Goal: Navigation & Orientation: Find specific page/section

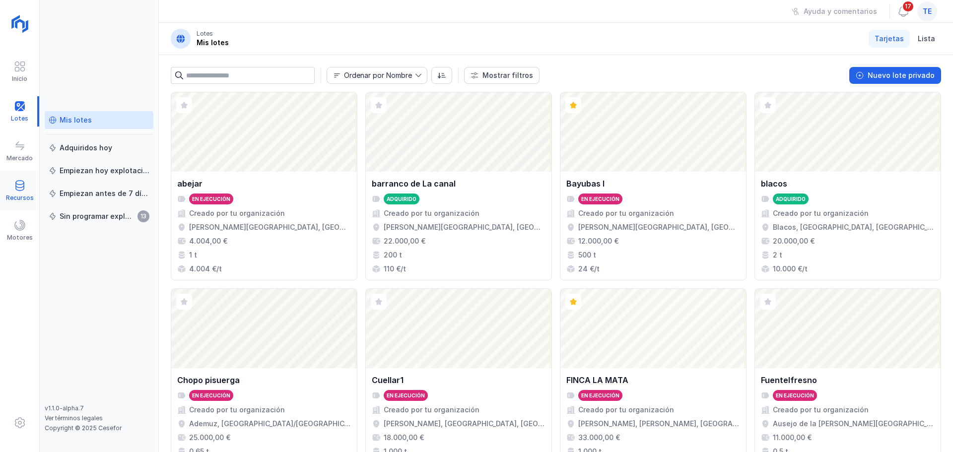
click at [30, 195] on div "Recursos" at bounding box center [20, 198] width 28 height 8
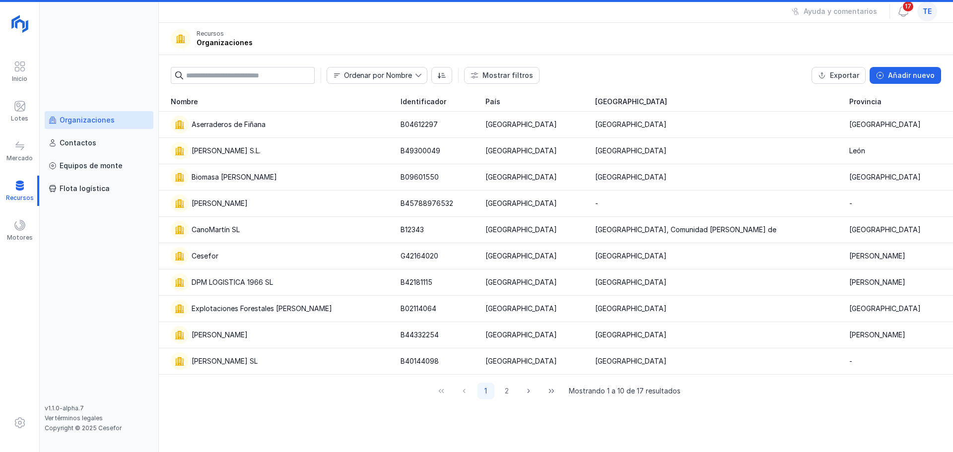
click at [94, 121] on div "Organizaciones" at bounding box center [87, 120] width 55 height 10
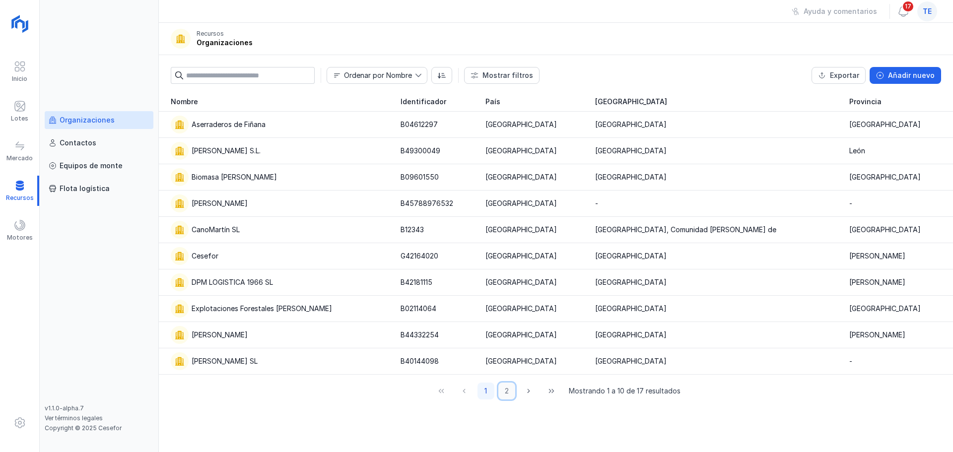
click at [508, 345] on button "2" at bounding box center [506, 391] width 17 height 17
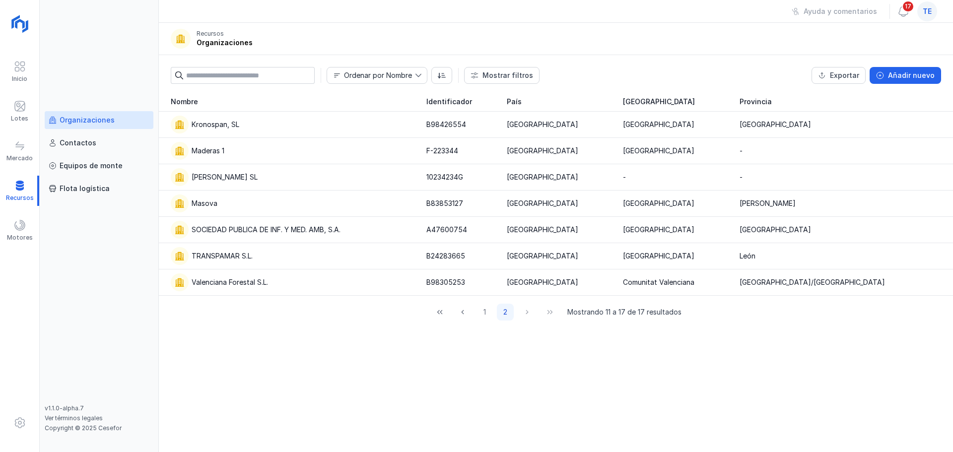
click at [95, 122] on div "Organizaciones" at bounding box center [87, 120] width 55 height 10
click at [27, 105] on div "Lotes" at bounding box center [19, 111] width 39 height 30
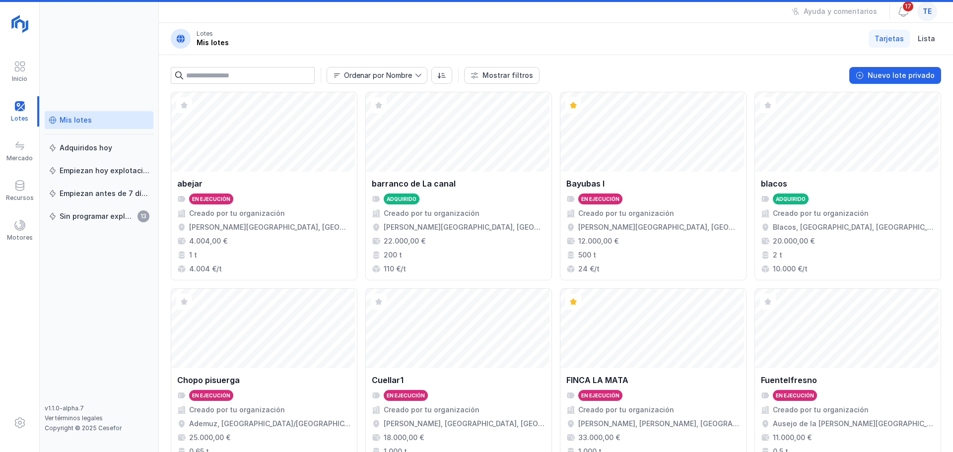
click at [91, 123] on div "Mis lotes" at bounding box center [99, 120] width 101 height 10
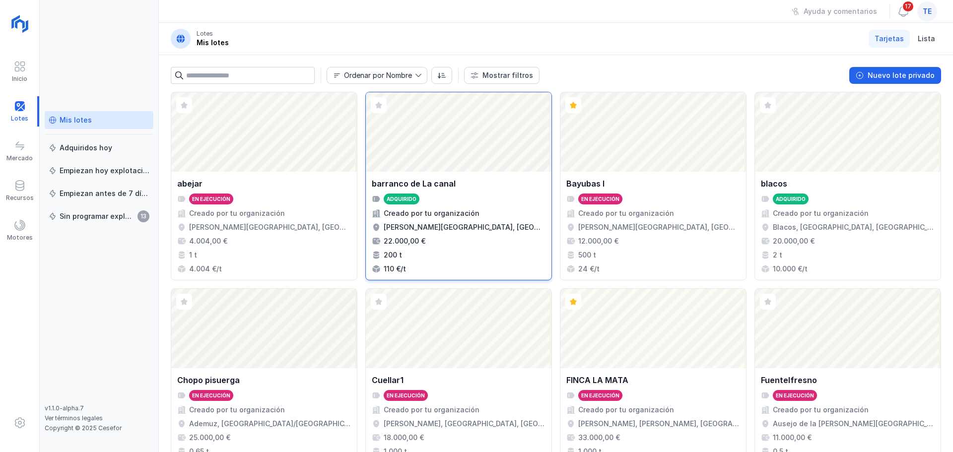
click at [455, 185] on div "barranco de La canal" at bounding box center [459, 184] width 174 height 12
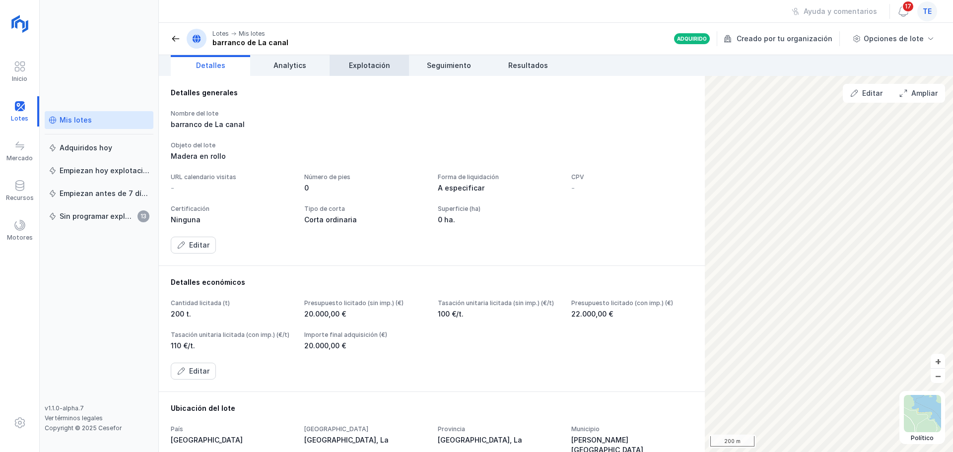
click at [370, 67] on span "Explotación" at bounding box center [369, 66] width 41 height 10
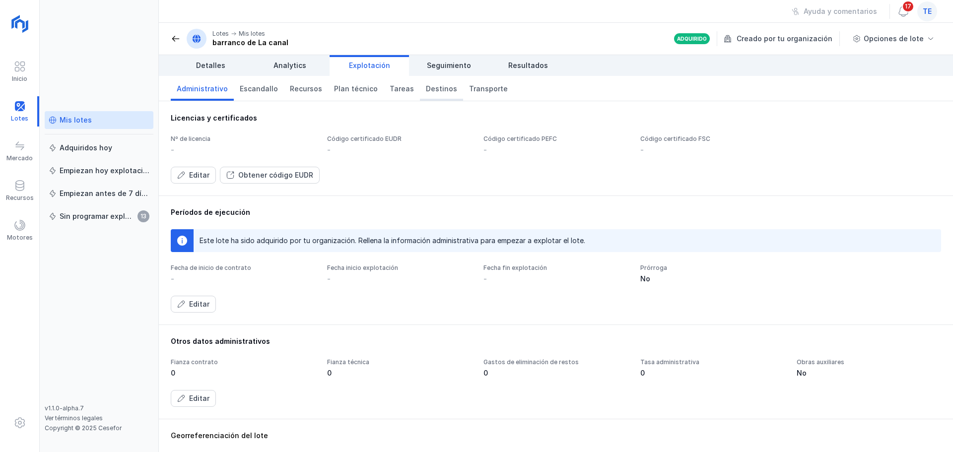
click at [429, 95] on link "Destinos" at bounding box center [441, 88] width 43 height 25
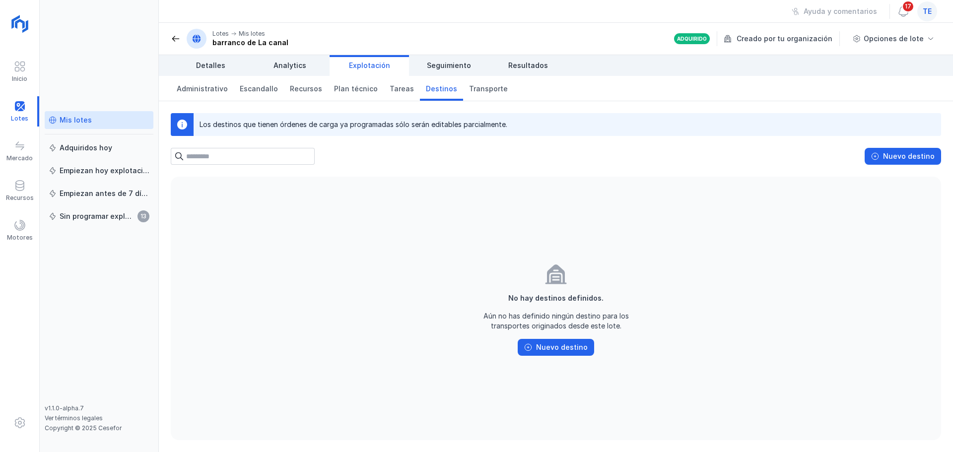
click at [88, 120] on div "Mis lotes" at bounding box center [76, 120] width 32 height 10
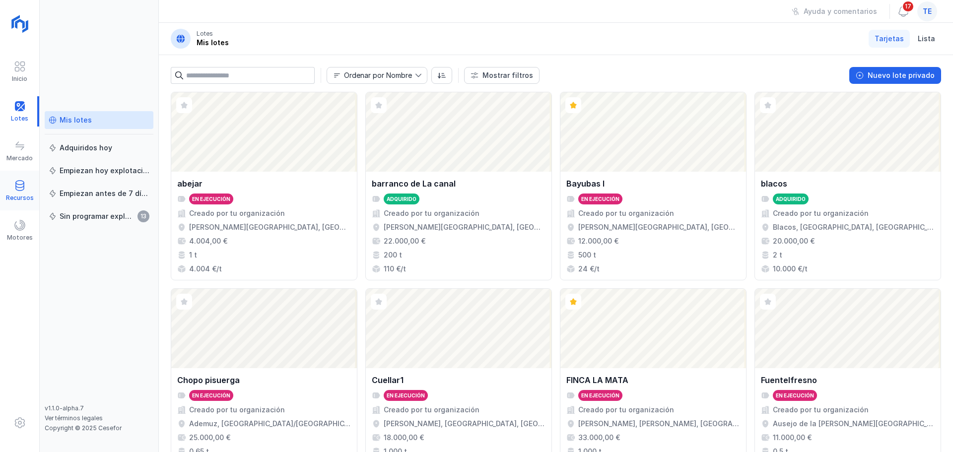
click at [18, 189] on span at bounding box center [20, 186] width 12 height 12
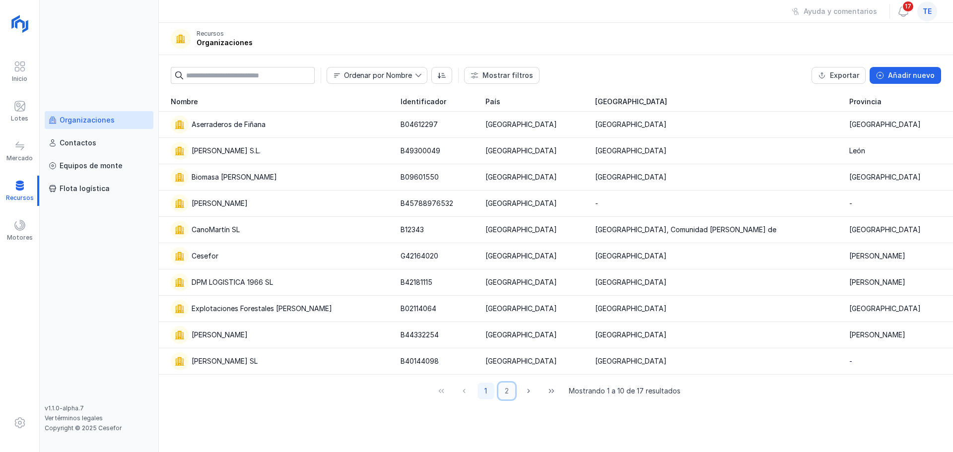
click at [508, 345] on button "2" at bounding box center [506, 391] width 17 height 17
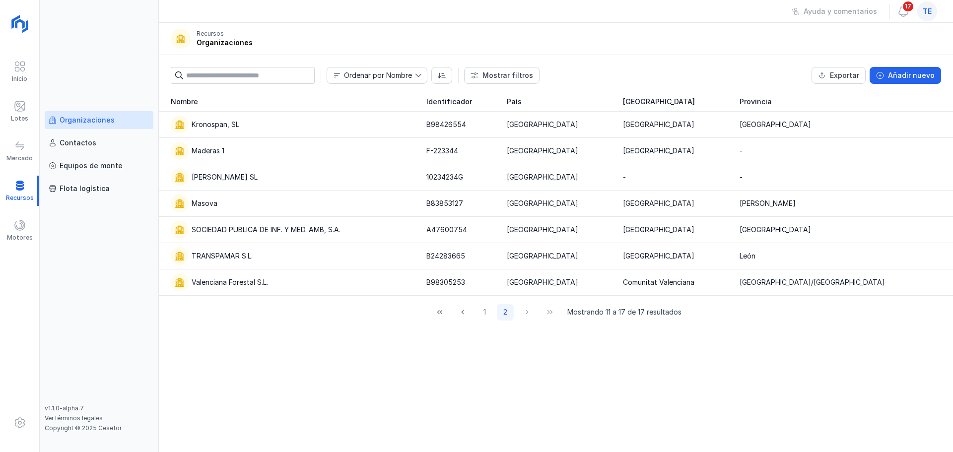
click at [71, 126] on link "Organizaciones" at bounding box center [99, 120] width 109 height 18
click at [21, 119] on div "Lotes" at bounding box center [19, 119] width 17 height 8
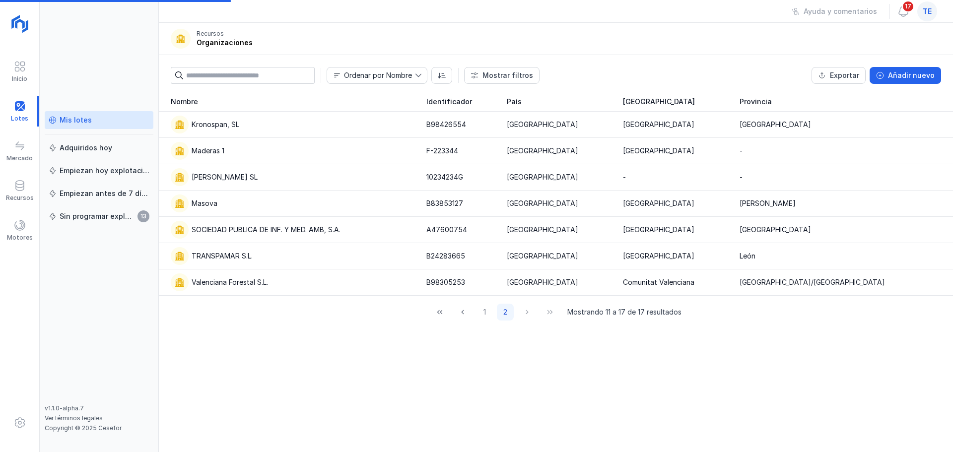
click at [56, 124] on div "Mis lotes" at bounding box center [70, 120] width 43 height 10
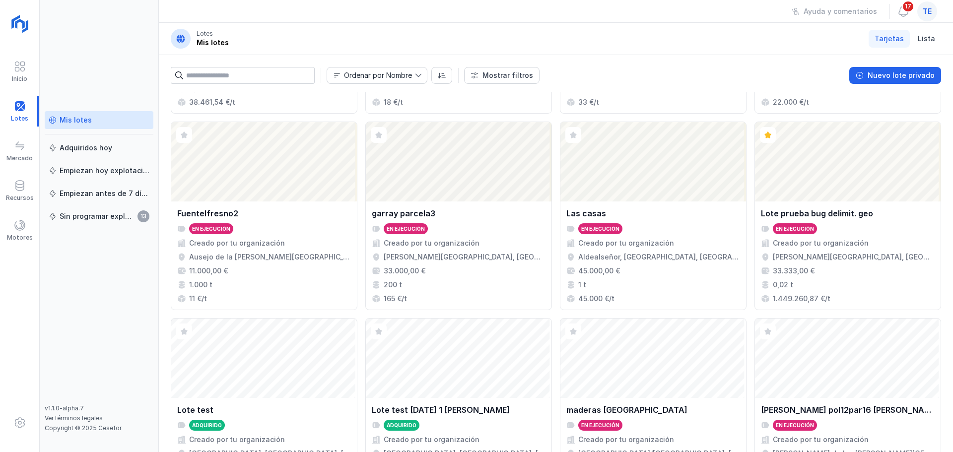
scroll to position [659, 0]
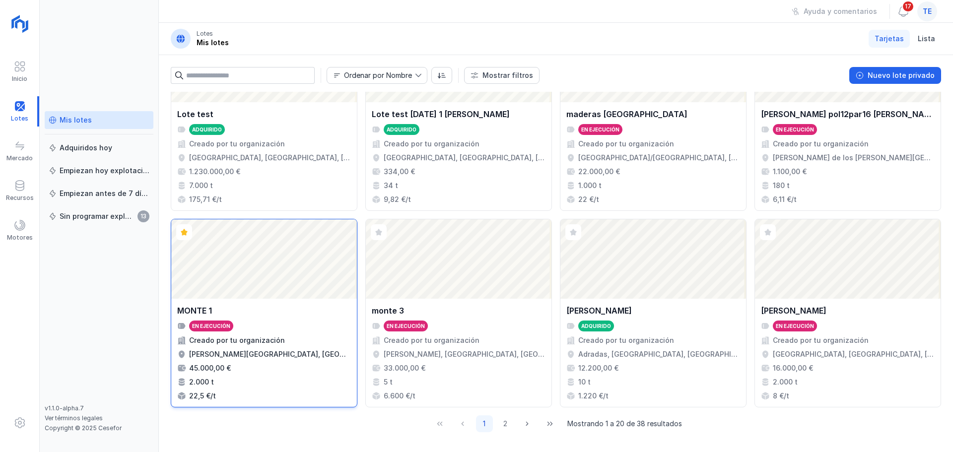
click at [238, 286] on div "Abrir lote" at bounding box center [264, 258] width 186 height 79
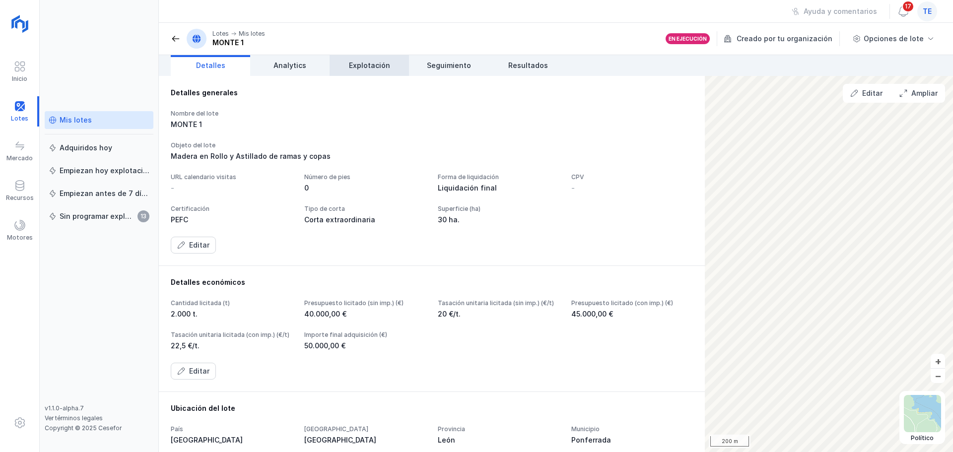
click at [372, 64] on span "Explotación" at bounding box center [369, 66] width 41 height 10
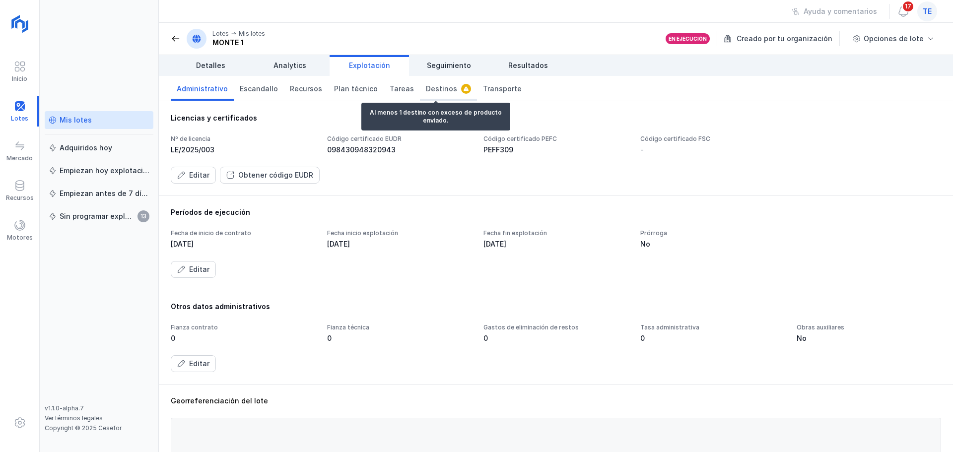
click at [426, 89] on span "Destinos" at bounding box center [441, 89] width 31 height 10
